Goal: Transaction & Acquisition: Purchase product/service

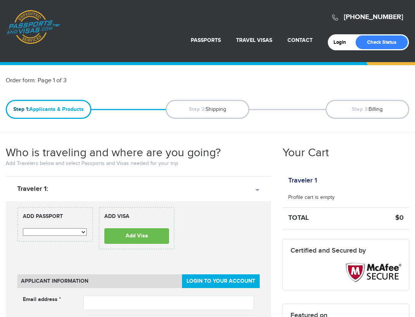
click at [81, 231] on select "**********" at bounding box center [55, 232] width 64 height 8
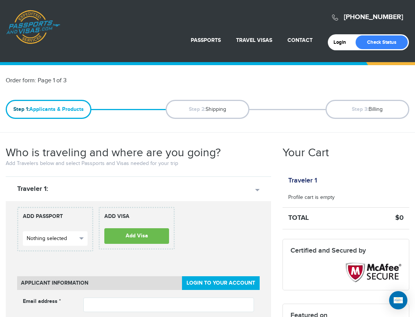
click at [79, 237] on button "Nothing selected" at bounding box center [55, 238] width 65 height 14
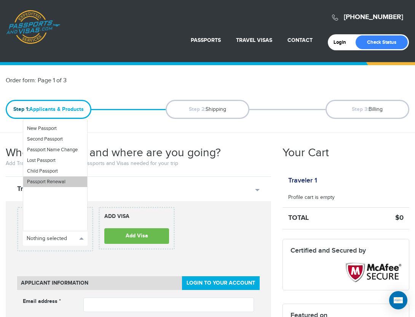
click at [56, 183] on span "Passport Renewal" at bounding box center [46, 182] width 38 height 6
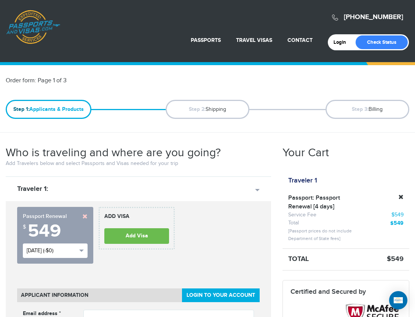
click at [82, 250] on span "button" at bounding box center [81, 251] width 5 height 2
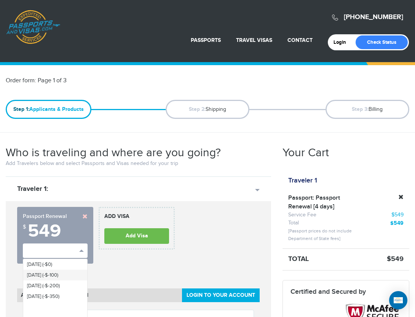
click at [48, 274] on span "Wed, Aug 20th (-$-100)" at bounding box center [42, 275] width 31 height 6
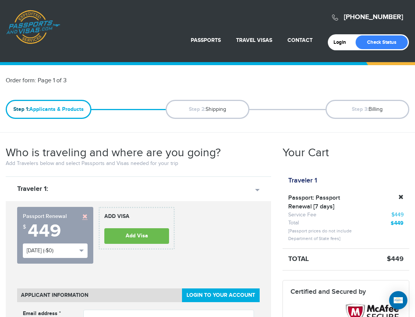
click at [87, 216] on link at bounding box center [84, 216] width 5 height 5
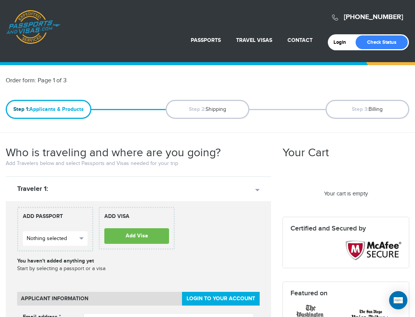
click at [80, 238] on span "button" at bounding box center [81, 238] width 5 height 2
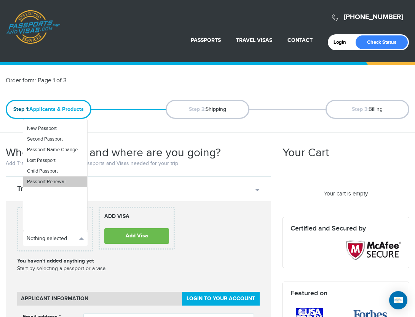
click at [65, 182] on span "Passport Renewal" at bounding box center [46, 182] width 38 height 6
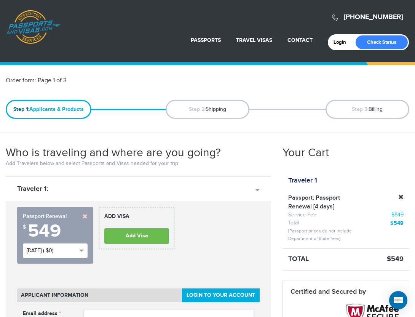
click at [69, 252] on span "Sat, Aug 16th (-$0)" at bounding box center [52, 251] width 50 height 8
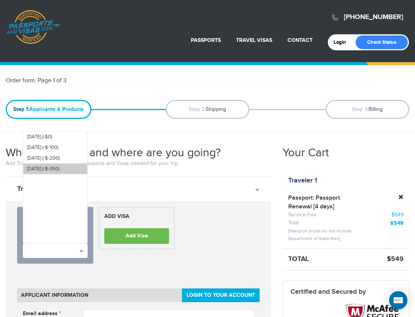
click at [58, 170] on span "Fri, Aug 29th (-$-350)" at bounding box center [43, 169] width 32 height 6
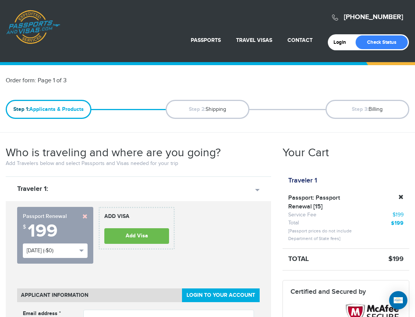
click at [284, 103] on li "Step 3: Billing" at bounding box center [342, 109] width 135 height 19
click at [373, 168] on div "Your Cart" at bounding box center [346, 161] width 127 height 30
click at [310, 114] on li "Step 3: Billing" at bounding box center [342, 109] width 135 height 19
click at [99, 16] on div "720-593-6473 Passports & Visas.com" at bounding box center [207, 19] width 403 height 30
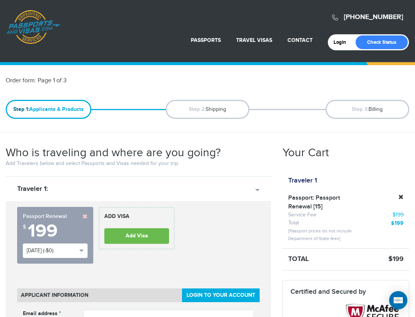
click at [169, 25] on div "720-593-6473 Passports & Visas.com" at bounding box center [207, 19] width 403 height 30
click at [79, 53] on header "720-593-6473 Passports & Visas.com Login Check Status Passports Passport Renewa…" at bounding box center [207, 31] width 415 height 62
click at [120, 17] on div "720-593-6473 Passports & Visas.com" at bounding box center [207, 19] width 403 height 30
click at [215, 8] on div "720-593-6473 Passports & Visas.com" at bounding box center [207, 19] width 403 height 30
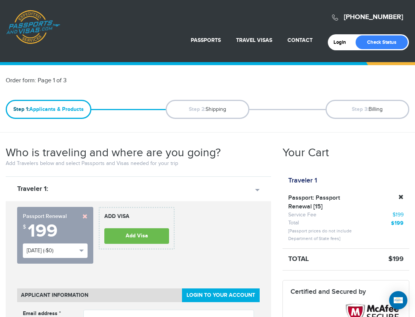
click at [142, 24] on div "720-593-6473 Passports & Visas.com" at bounding box center [207, 19] width 403 height 30
click at [298, 15] on div "720-593-6473 Passports & Visas.com" at bounding box center [207, 19] width 403 height 30
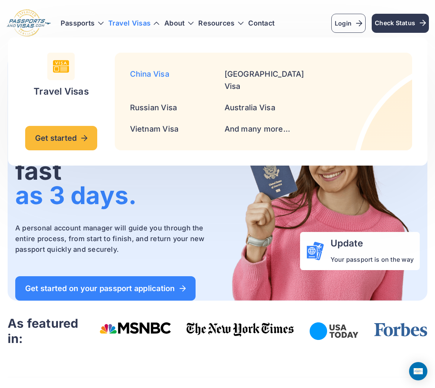
click at [149, 71] on link "China Visa" at bounding box center [149, 73] width 39 height 9
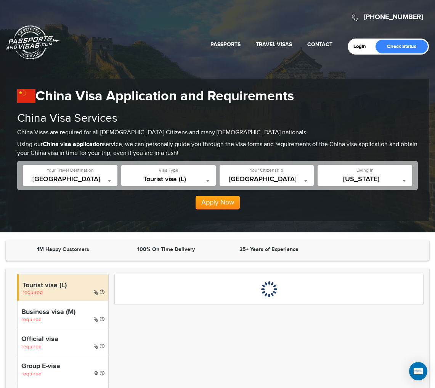
click at [109, 181] on b at bounding box center [109, 181] width 3 height 2
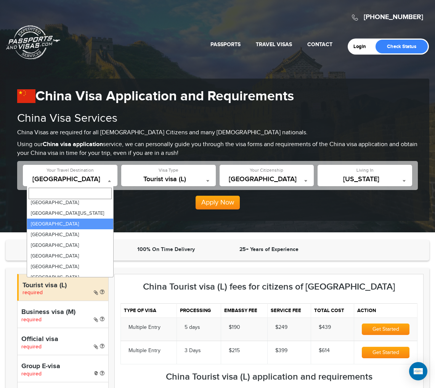
scroll to position [2229, 0]
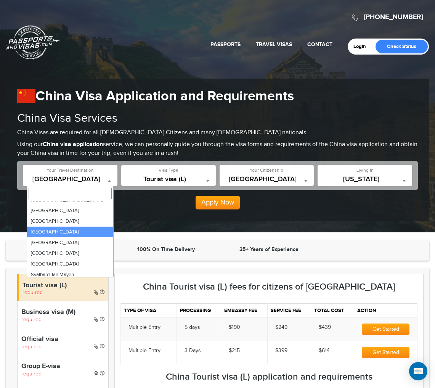
select select "*****"
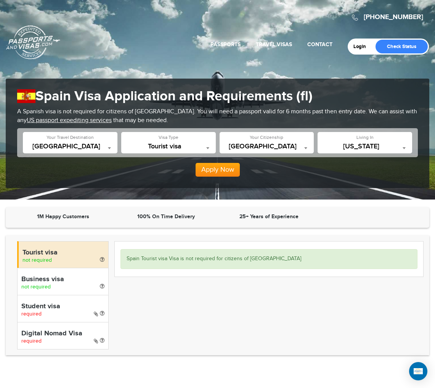
click at [129, 45] on div "Login Check Status Passports Passport Renewal New Passport Second Passport Pass…" at bounding box center [217, 29] width 423 height 50
click at [107, 37] on div "720-538-8661 Passports & Visas.com" at bounding box center [217, 21] width 423 height 34
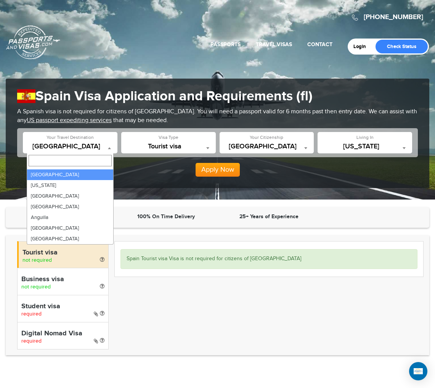
scroll to position [38, 0]
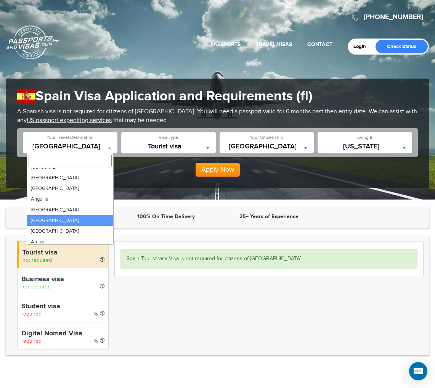
select select "*********"
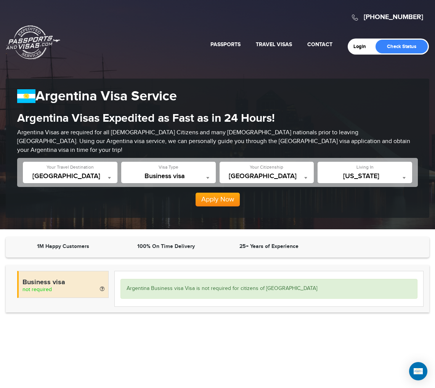
click at [106, 173] on span at bounding box center [110, 178] width 8 height 10
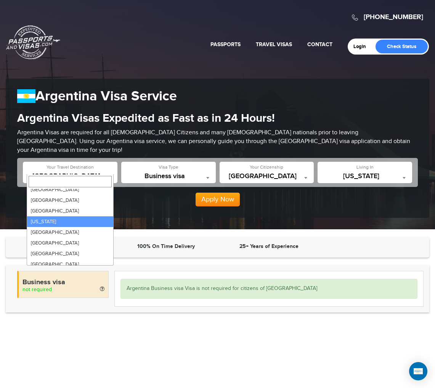
scroll to position [864, 0]
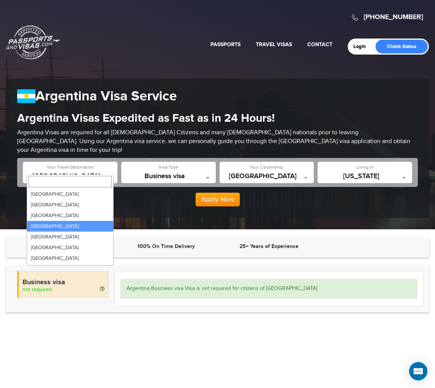
select select "******"
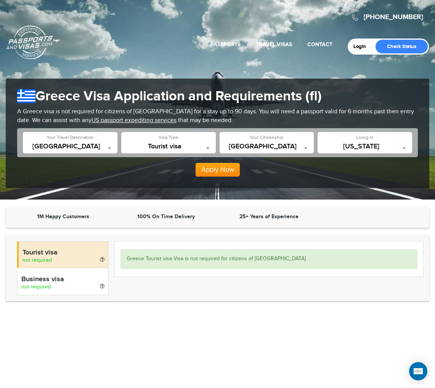
click at [106, 213] on div "1M Happy Customers" at bounding box center [62, 217] width 103 height 8
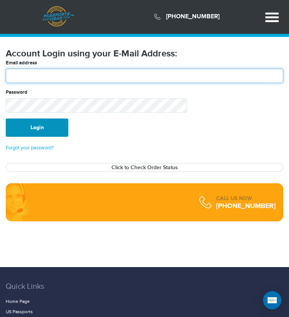
type input "**********"
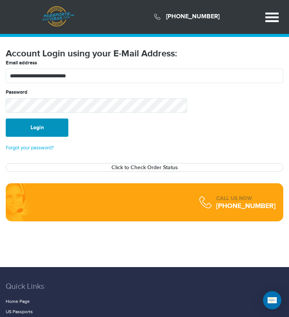
click at [55, 137] on button "Login" at bounding box center [37, 128] width 63 height 18
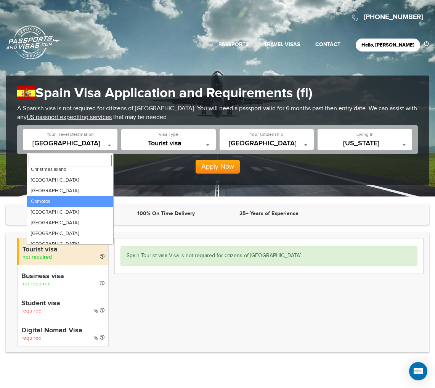
scroll to position [435, 0]
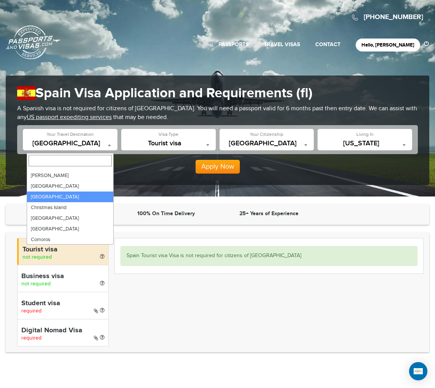
select select "*****"
